Goal: Check status

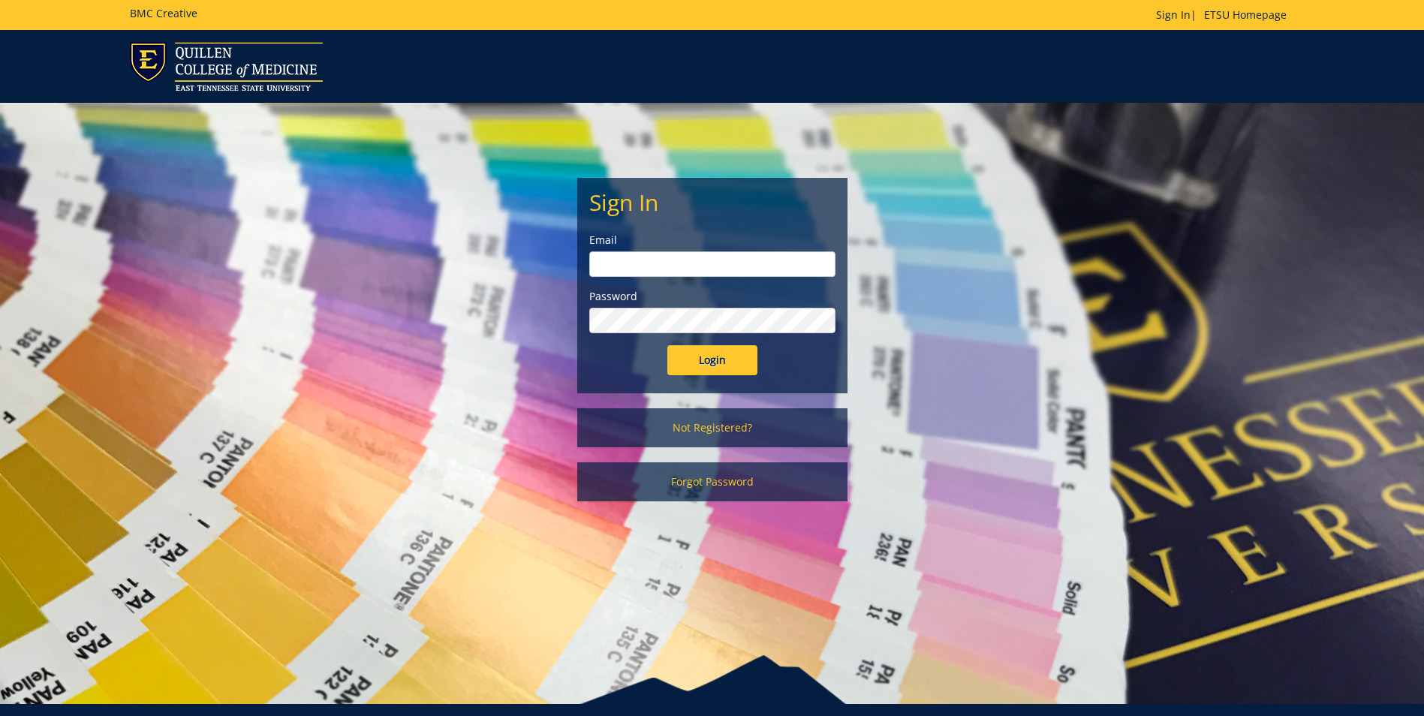
type input "ridleyn@etsu.edu"
click at [728, 384] on div "Sign In Email ridleyn@etsu.edu Password Login" at bounding box center [712, 286] width 269 height 214
click at [727, 366] on input "Login" at bounding box center [712, 360] width 90 height 30
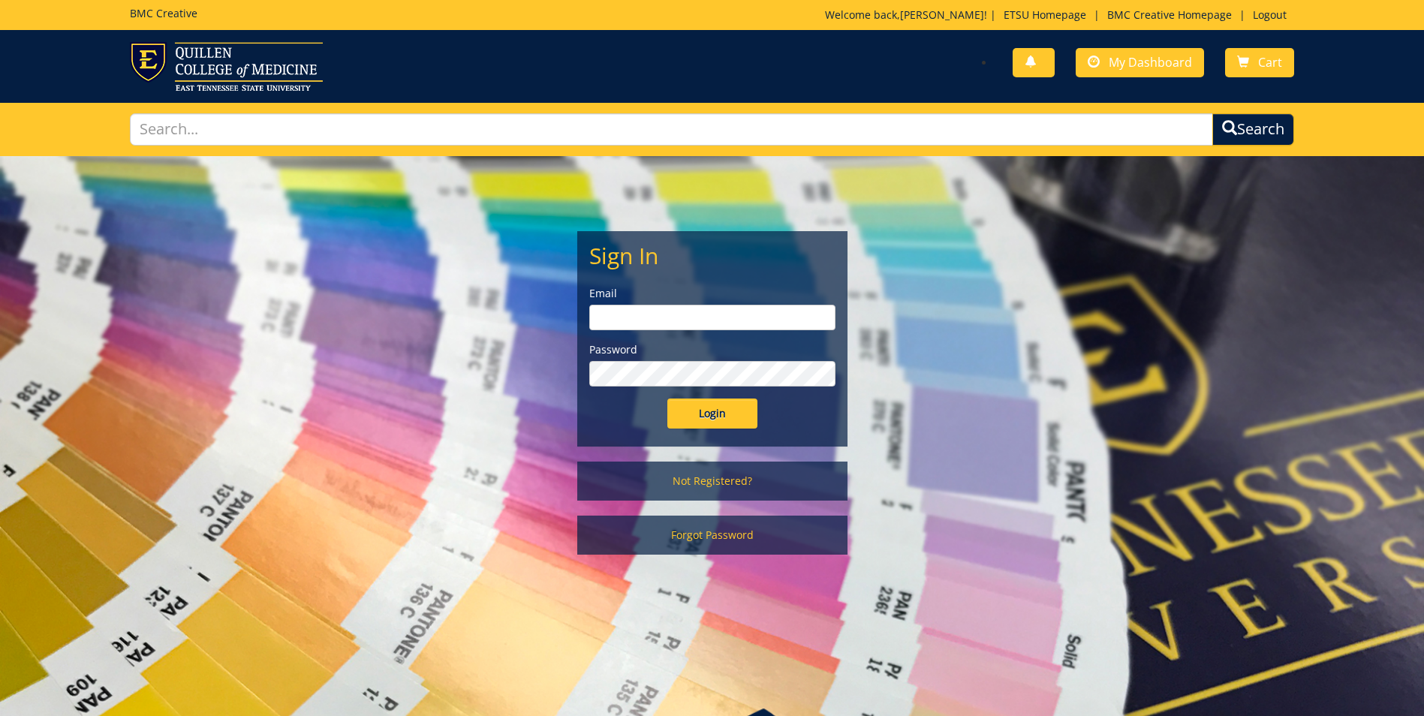
type input "[EMAIL_ADDRESS][DOMAIN_NAME]"
drag, startPoint x: 735, startPoint y: 417, endPoint x: 724, endPoint y: 412, distance: 12.1
click at [729, 415] on input "Login" at bounding box center [712, 414] width 90 height 30
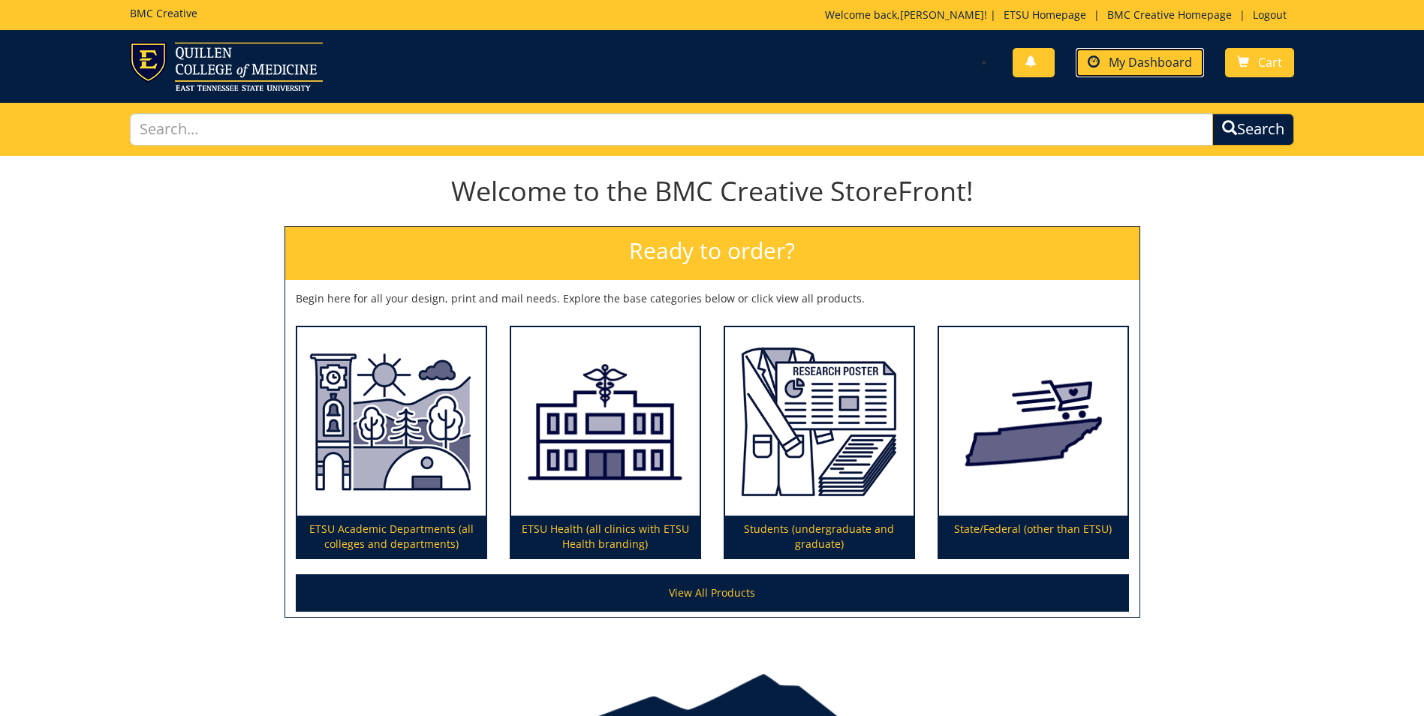
click at [1169, 64] on span "My Dashboard" at bounding box center [1150, 62] width 83 height 17
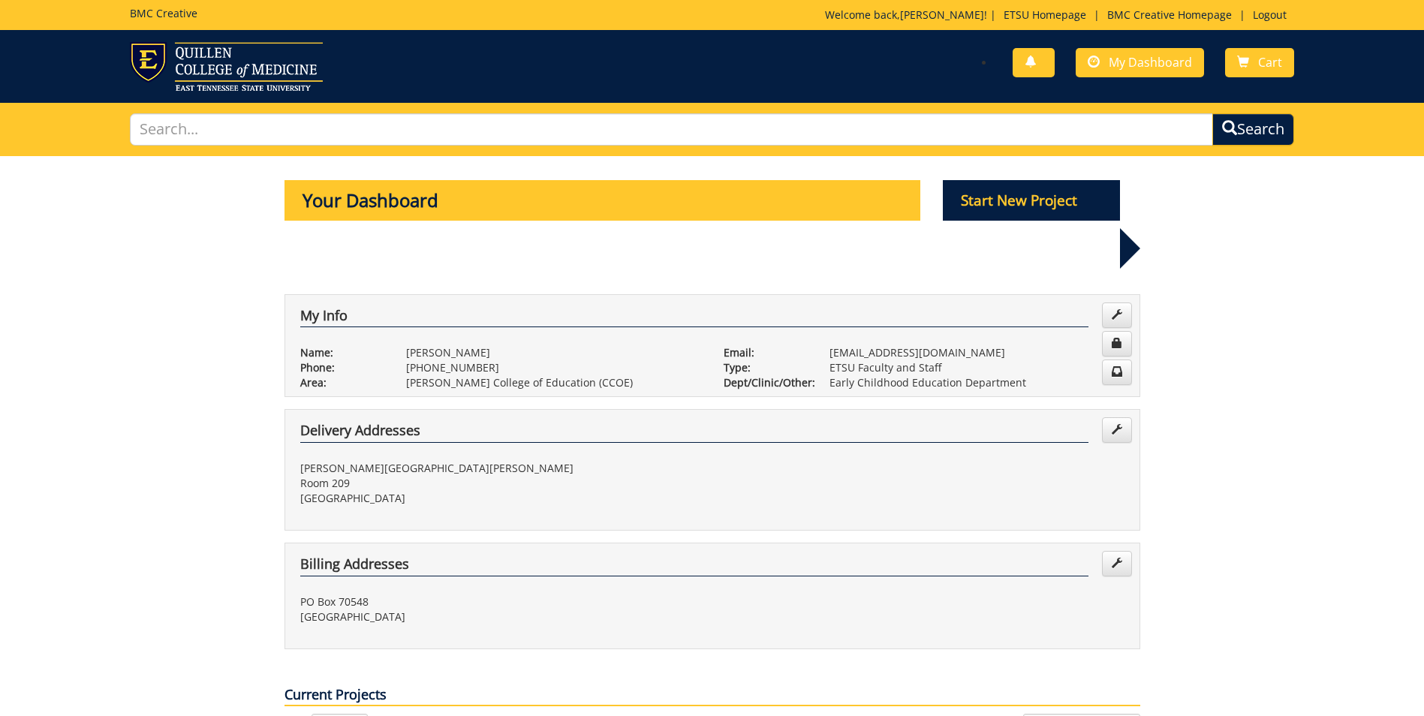
scroll to position [450, 0]
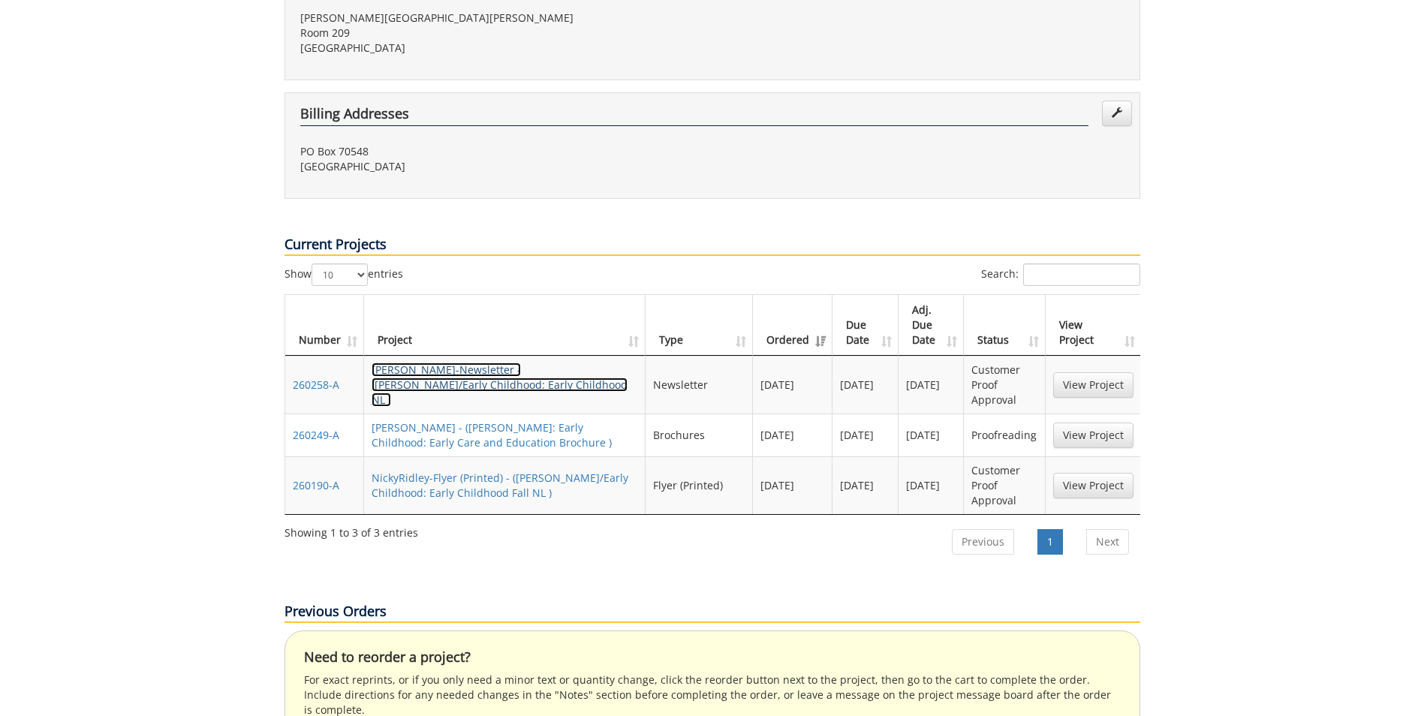
click at [412, 363] on link "NickyRidley-Newsletter - (COE/Early Childhood: Early Childhood NL )" at bounding box center [500, 385] width 256 height 44
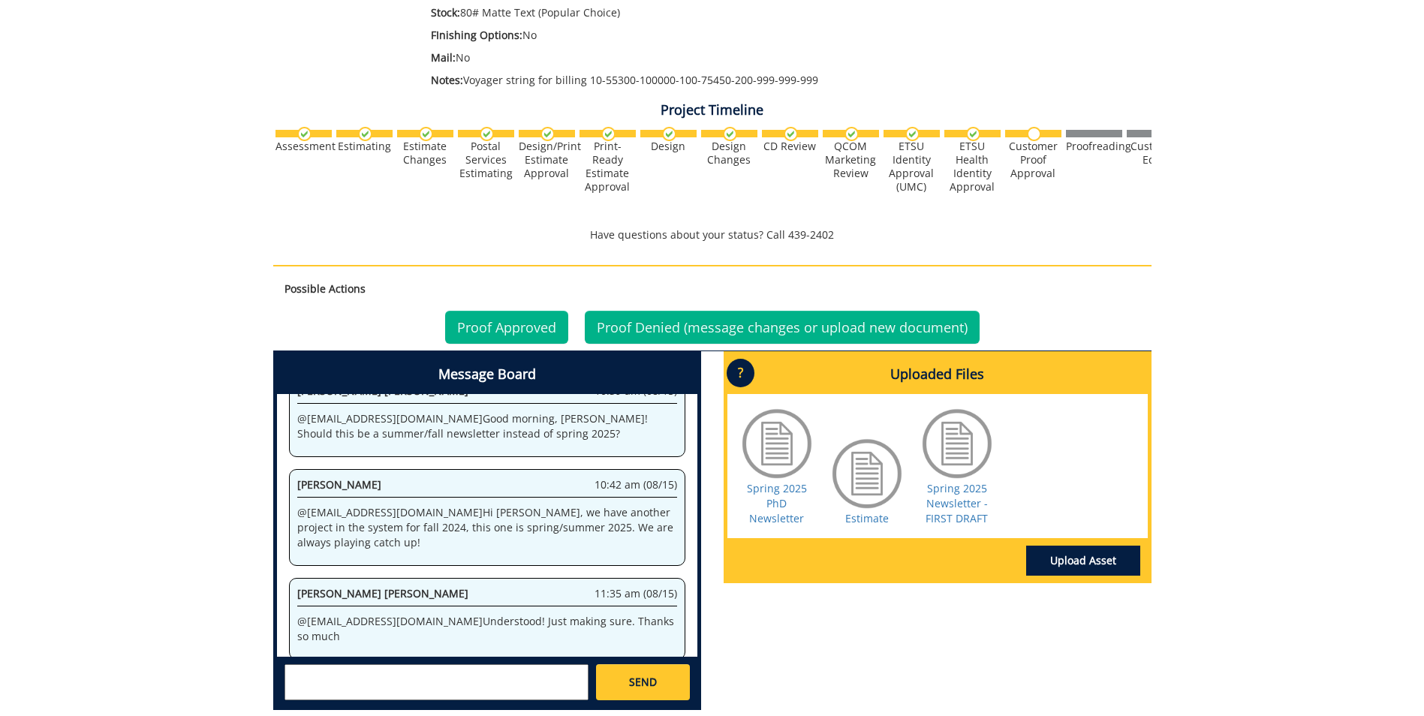
scroll to position [600, 0]
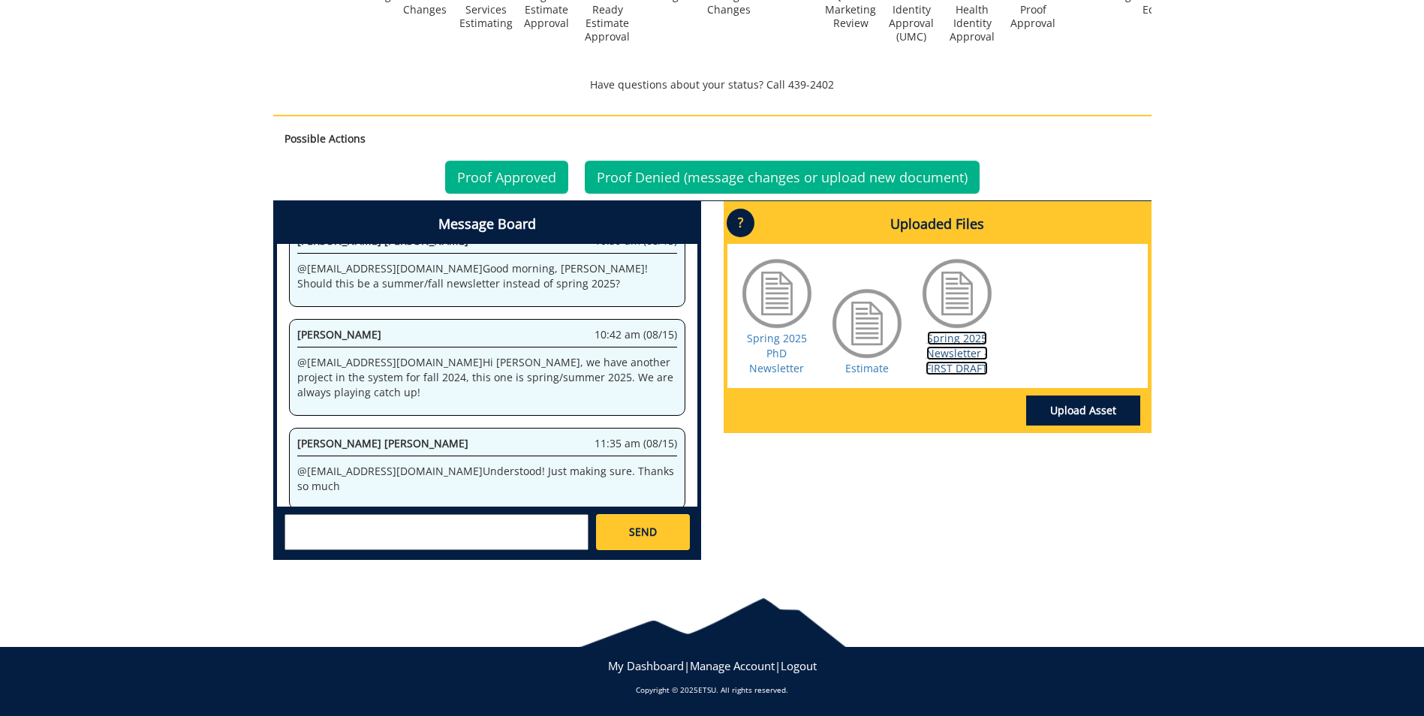
click at [946, 348] on link "Spring 2025 Newsletter - FIRST DRAFT" at bounding box center [956, 353] width 62 height 44
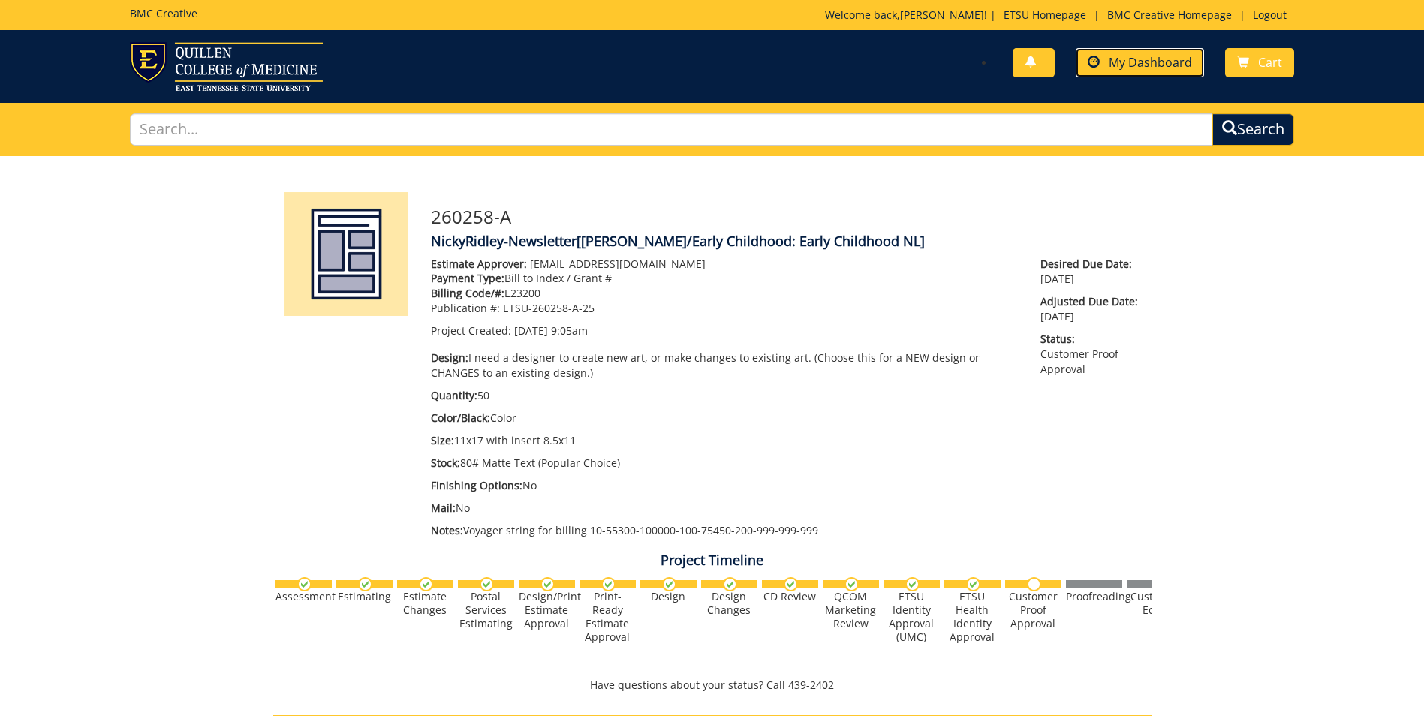
click at [1156, 58] on span "My Dashboard" at bounding box center [1150, 62] width 83 height 17
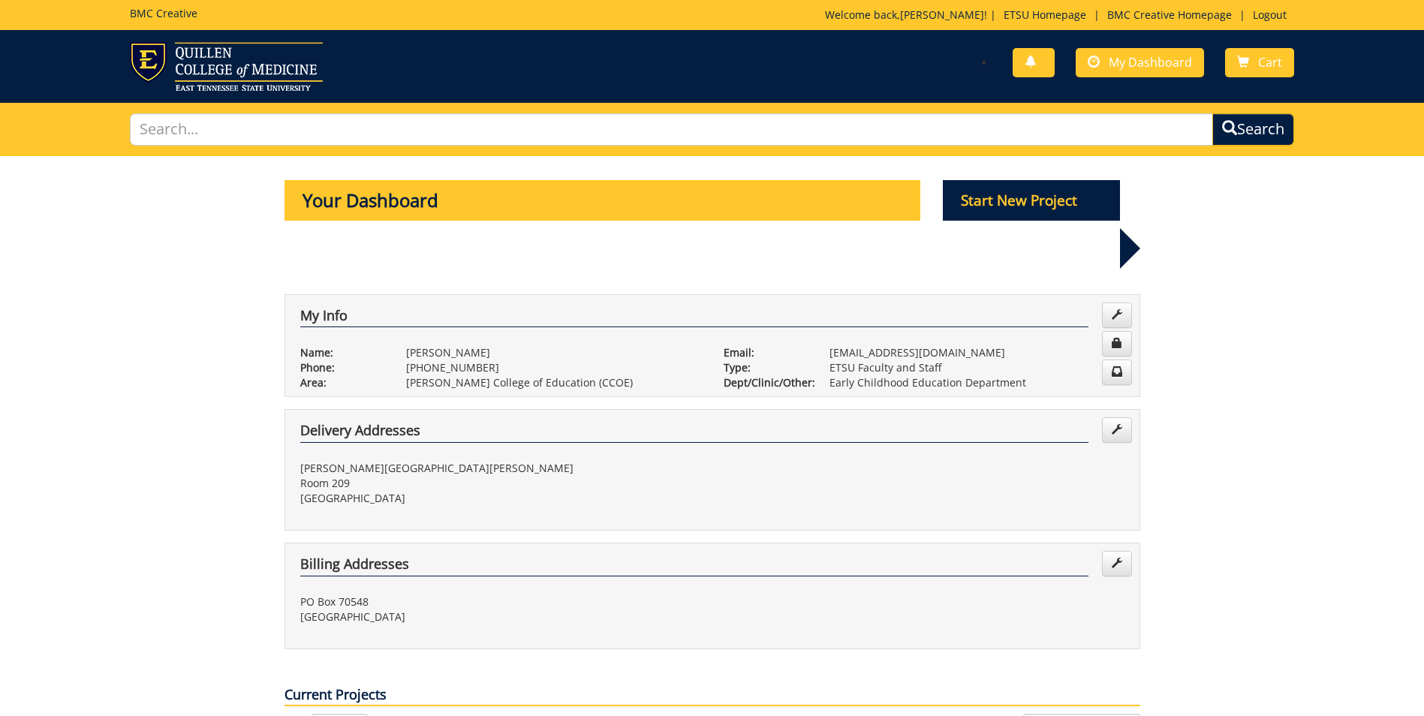
scroll to position [375, 0]
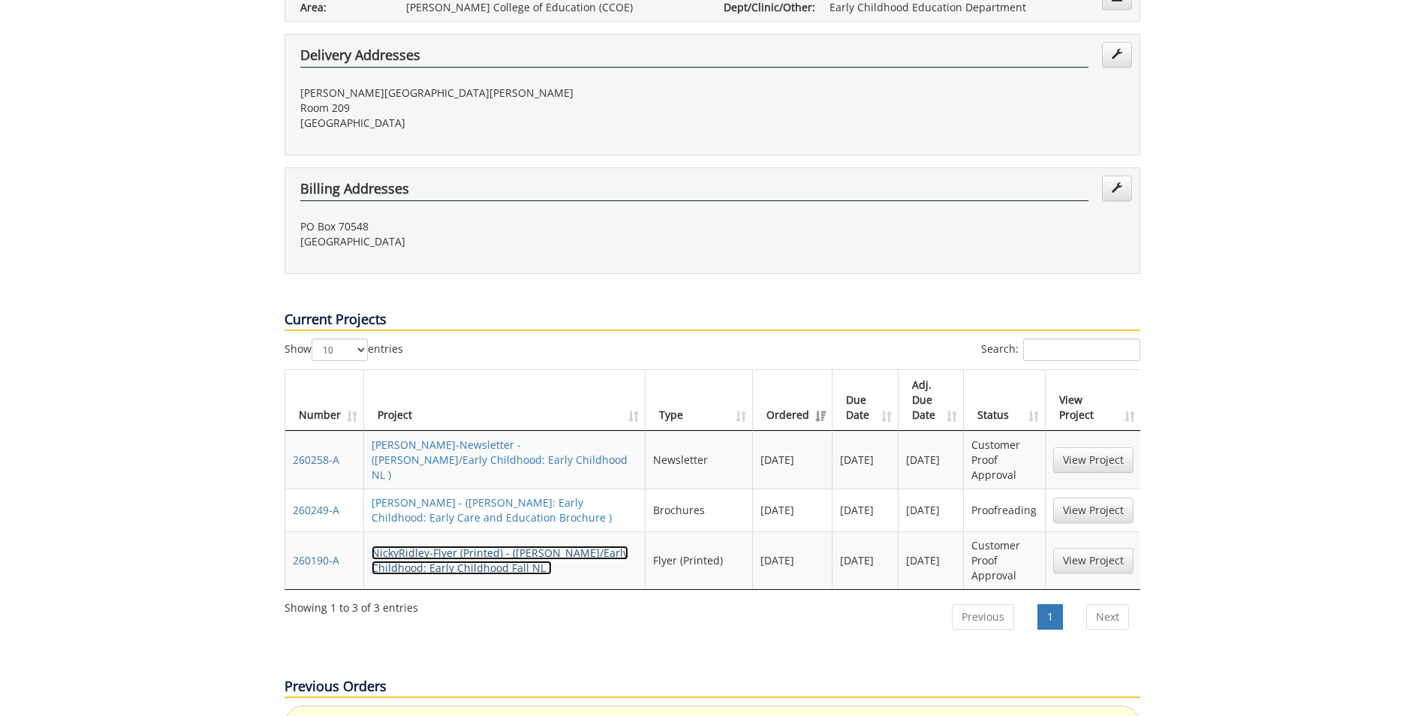
click at [432, 546] on link "NickyRidley-Flyer (Printed) - ([PERSON_NAME]/Early Childhood: Early Childhood F…" at bounding box center [500, 560] width 257 height 29
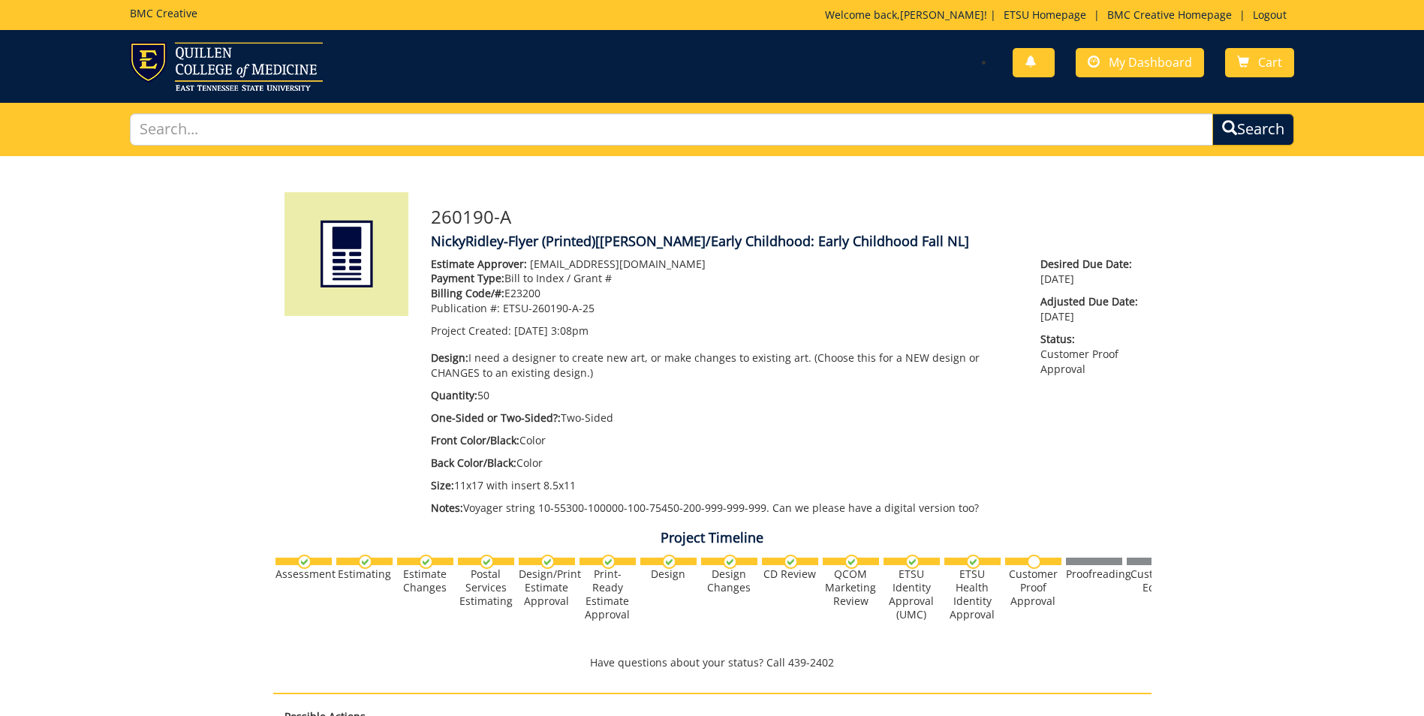
scroll to position [579, 0]
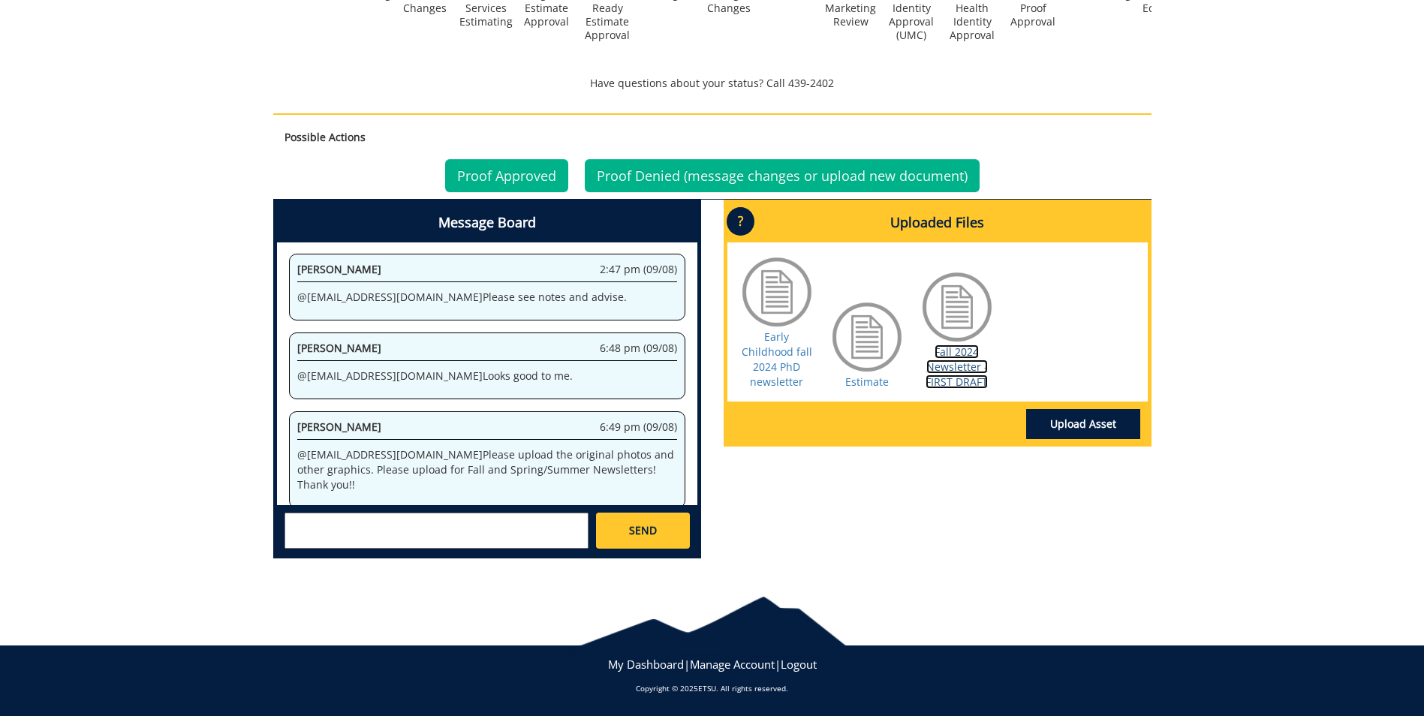
click at [960, 370] on link "Fall 2024 Newsletter - FIRST DRAFT" at bounding box center [956, 367] width 62 height 44
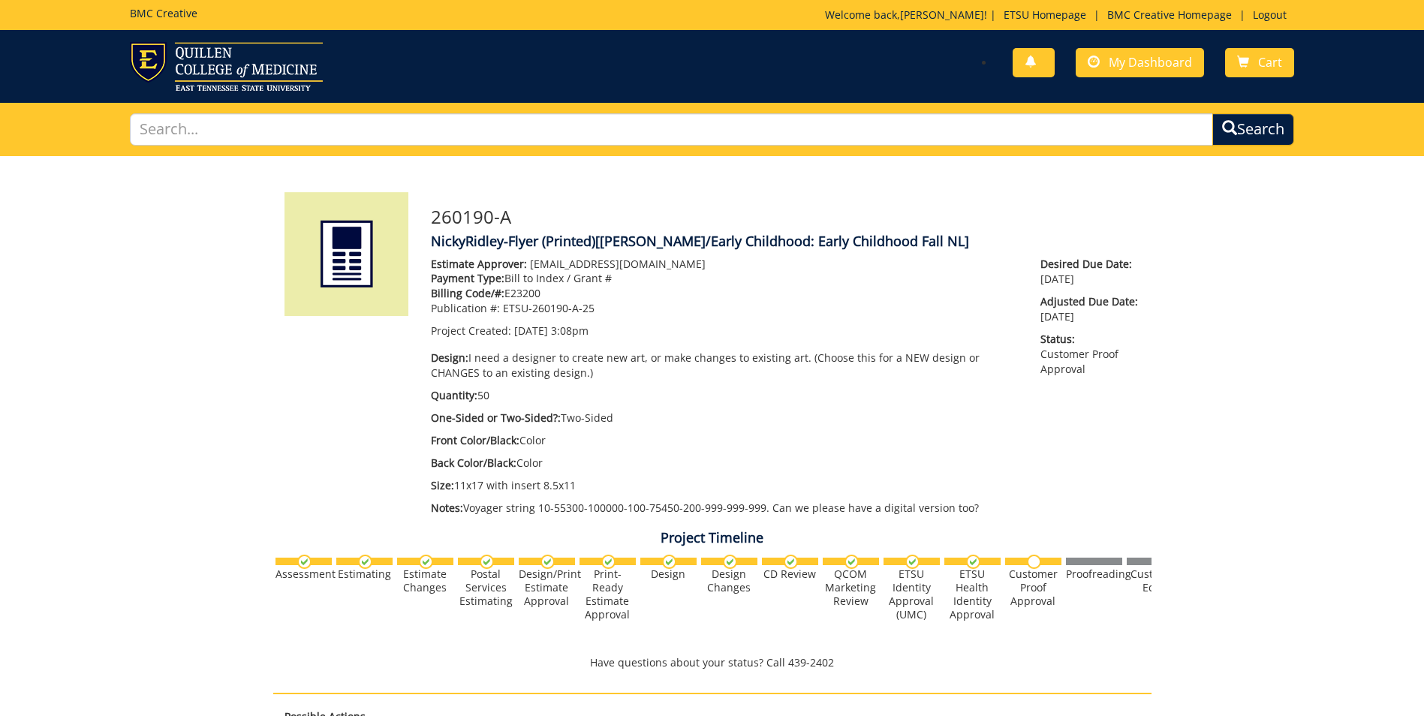
click at [1100, 77] on div "You have no new notifications My Dashboard Cart" at bounding box center [1008, 63] width 593 height 43
click at [1139, 70] on link "My Dashboard" at bounding box center [1140, 62] width 128 height 29
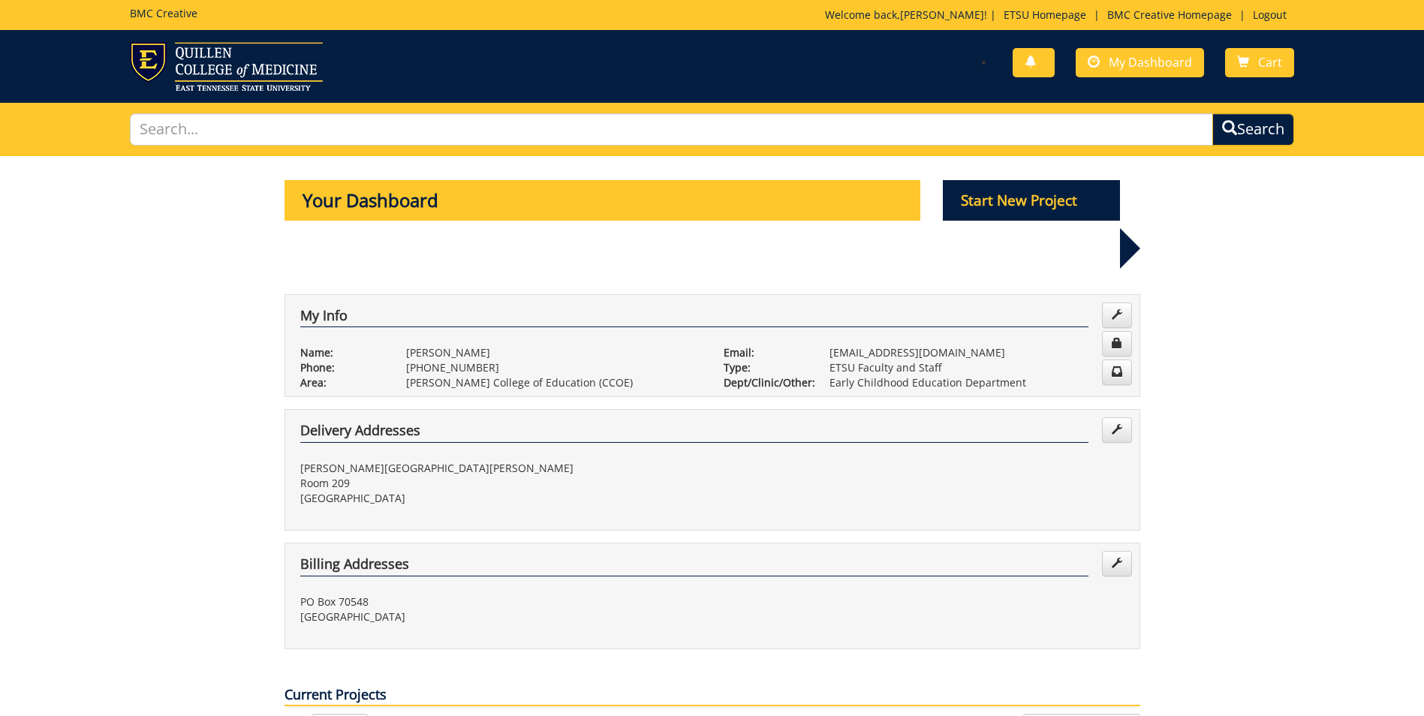
scroll to position [375, 0]
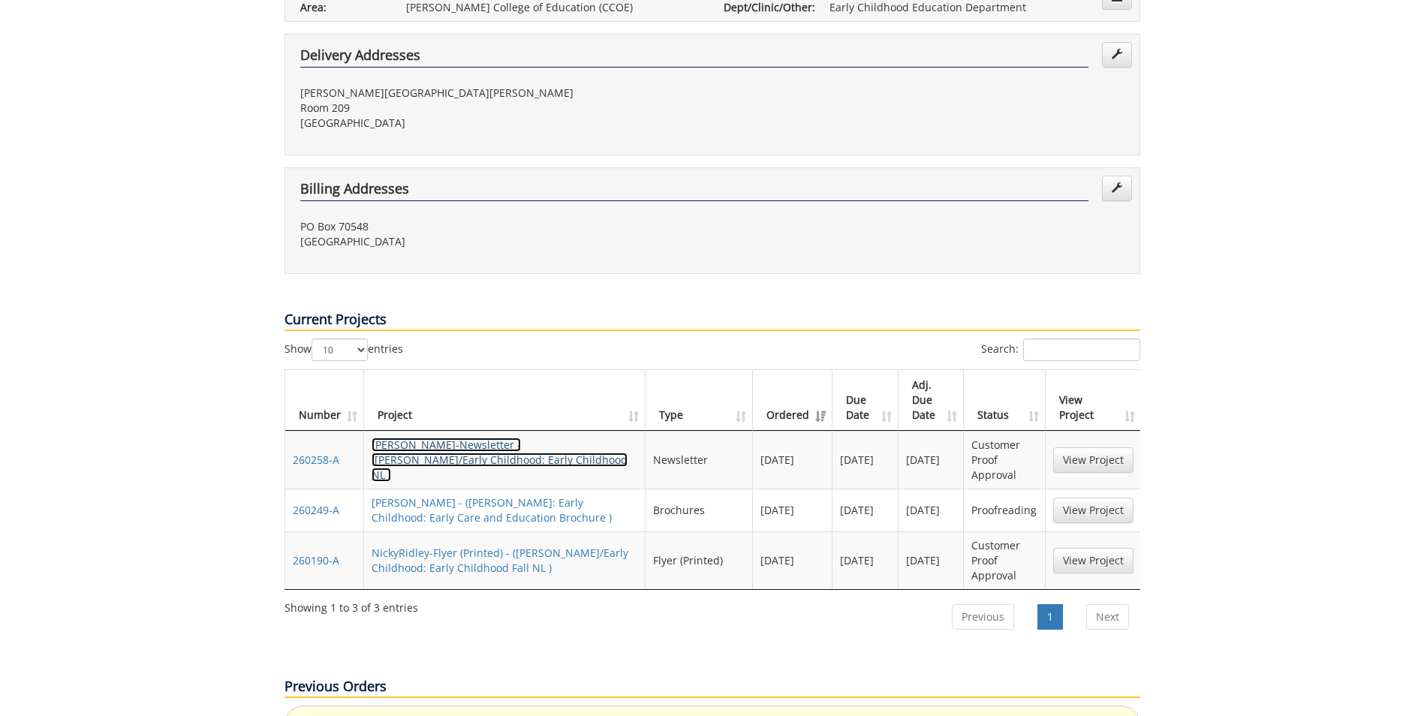
click at [419, 438] on link "NickyRidley-Newsletter - (COE/Early Childhood: Early Childhood NL )" at bounding box center [500, 460] width 256 height 44
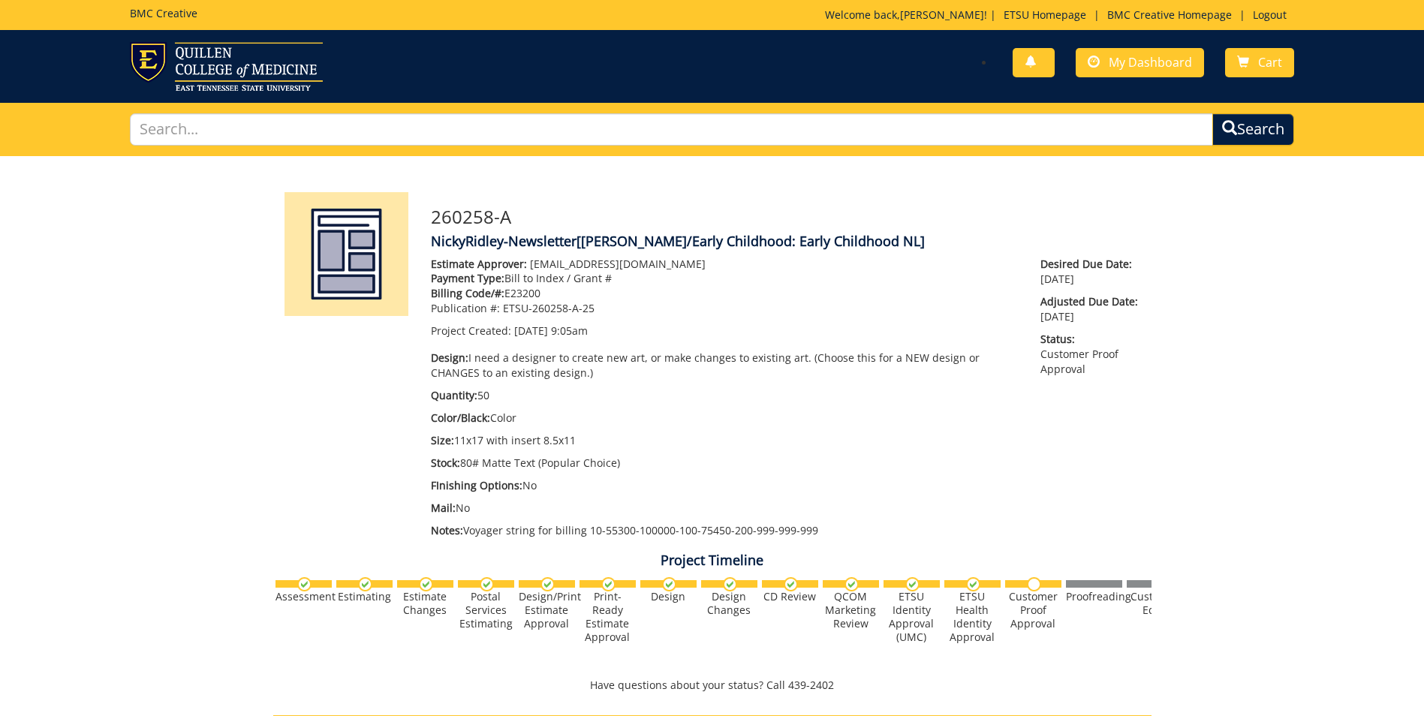
scroll to position [525, 0]
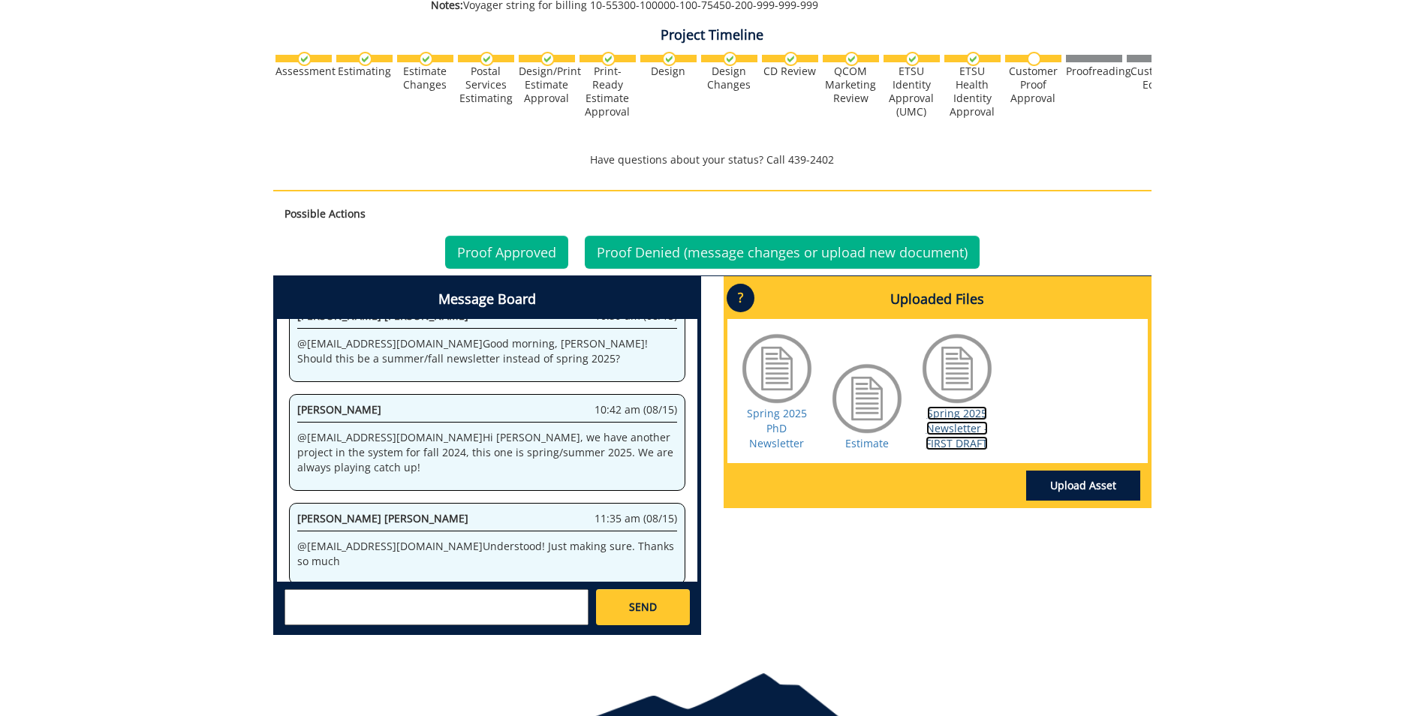
click at [965, 426] on link "Spring 2025 Newsletter - FIRST DRAFT" at bounding box center [956, 428] width 62 height 44
